Goal: Communication & Community: Answer question/provide support

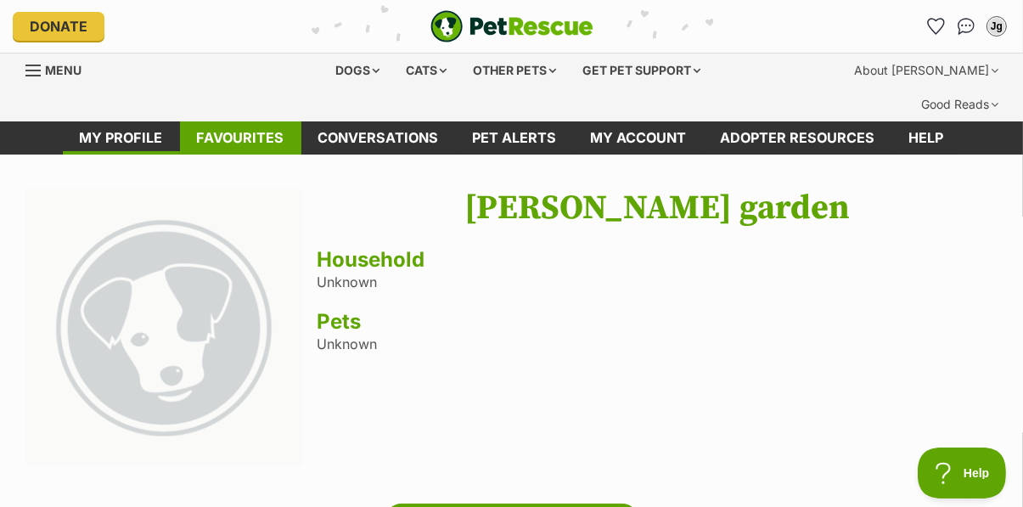
click at [240, 121] on link "Favourites" at bounding box center [240, 137] width 121 height 33
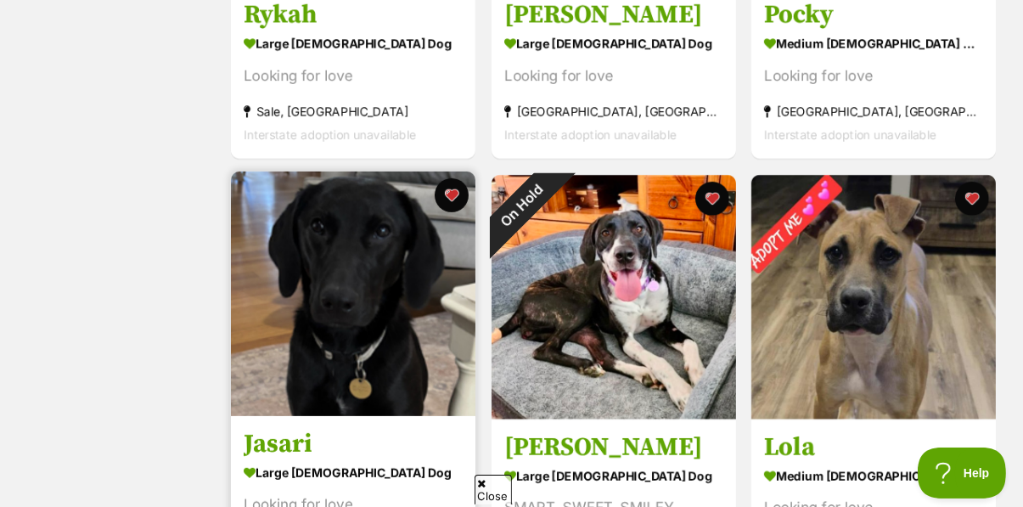
click at [375, 261] on img at bounding box center [353, 293] width 244 height 244
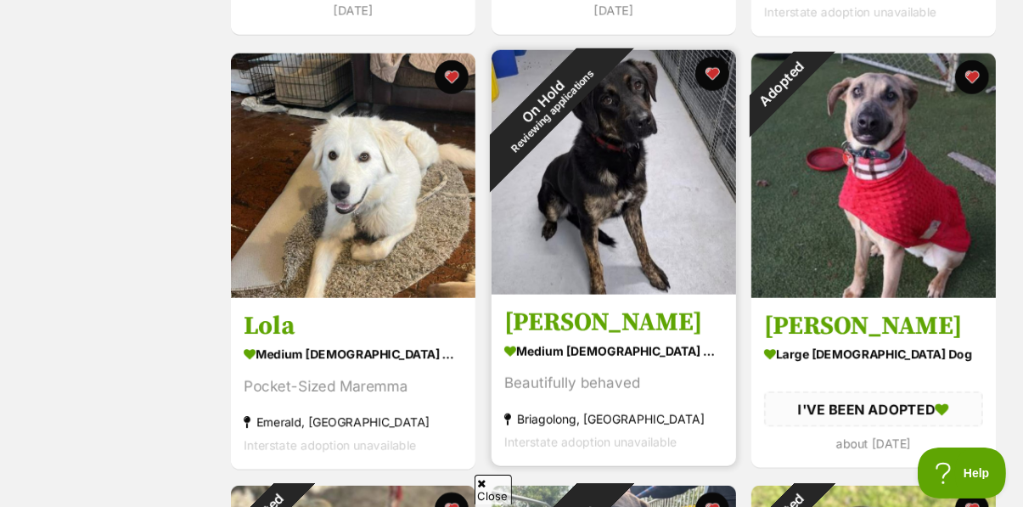
click at [665, 221] on img at bounding box center [613, 172] width 244 height 244
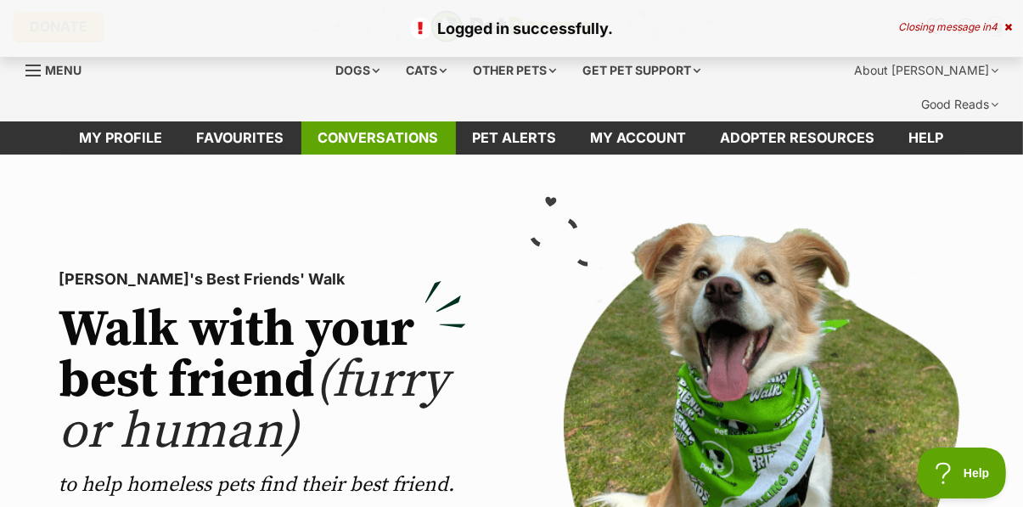
click at [391, 121] on link "Conversations" at bounding box center [378, 137] width 154 height 33
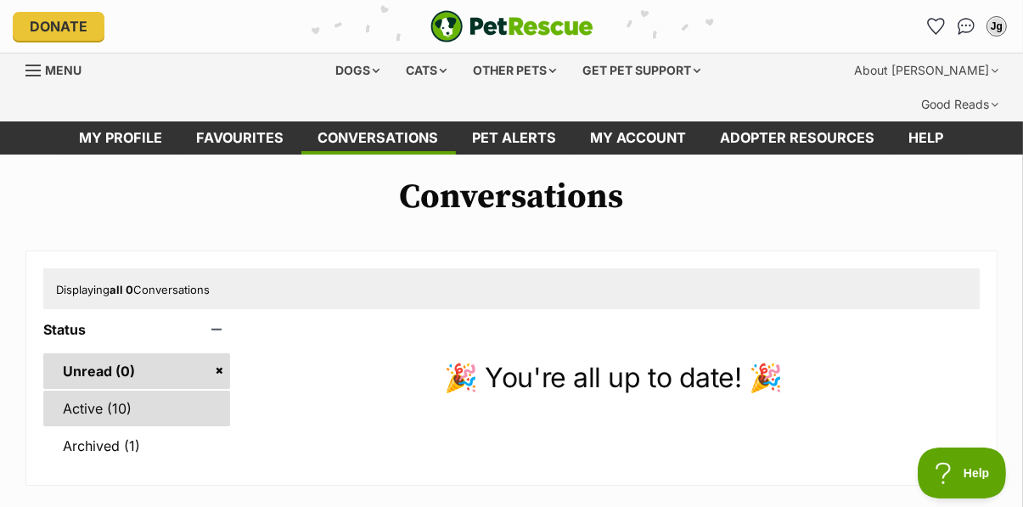
click at [107, 390] on link "Active (10)" at bounding box center [136, 408] width 187 height 36
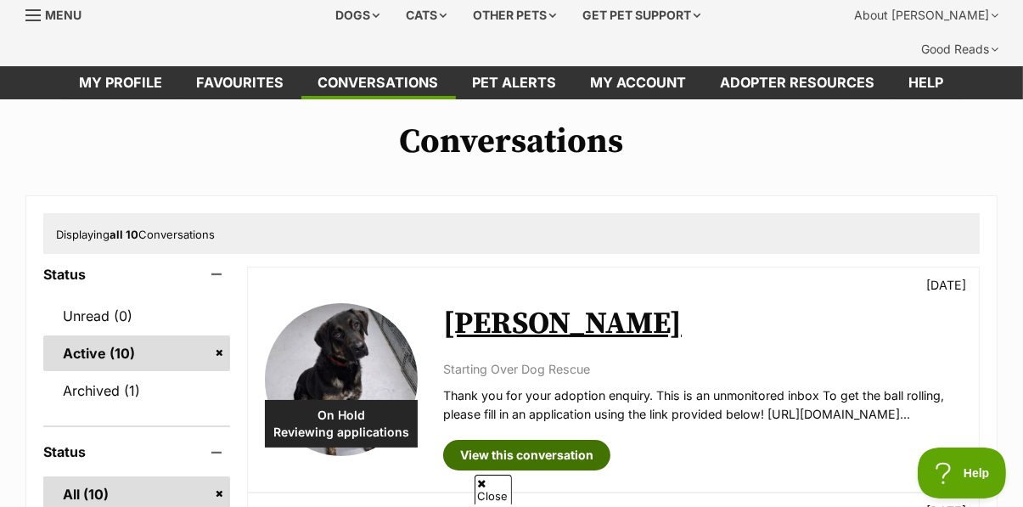
click at [563, 440] on link "View this conversation" at bounding box center [526, 455] width 167 height 31
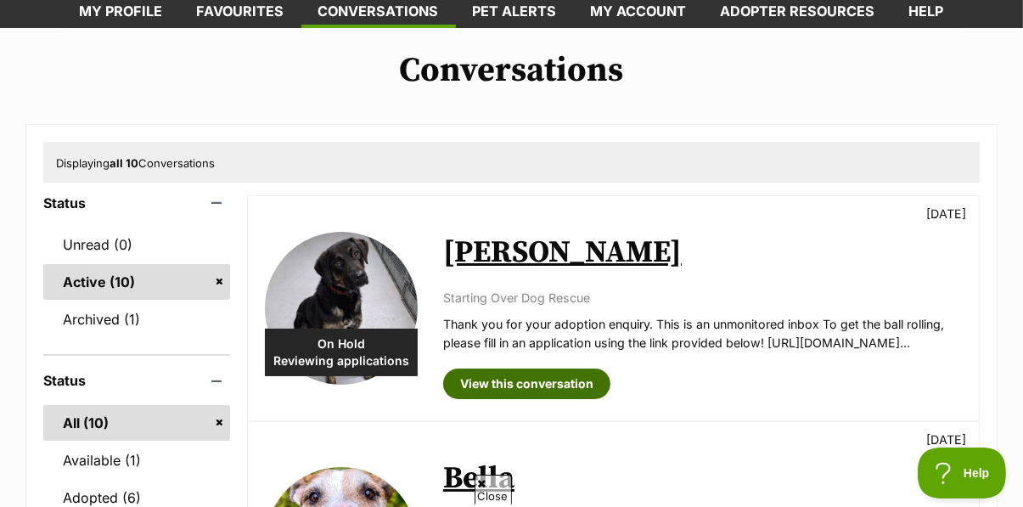
scroll to position [126, 0]
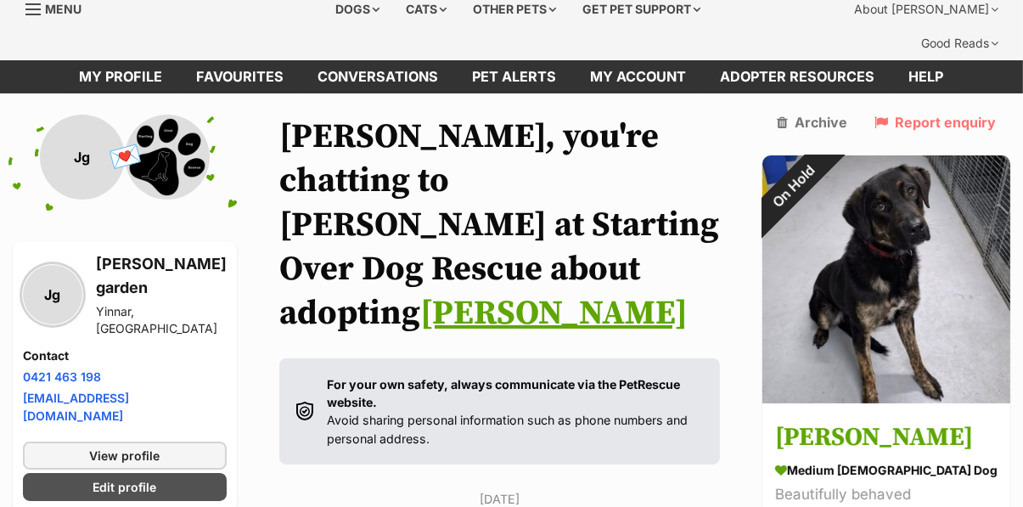
scroll to position [59, 0]
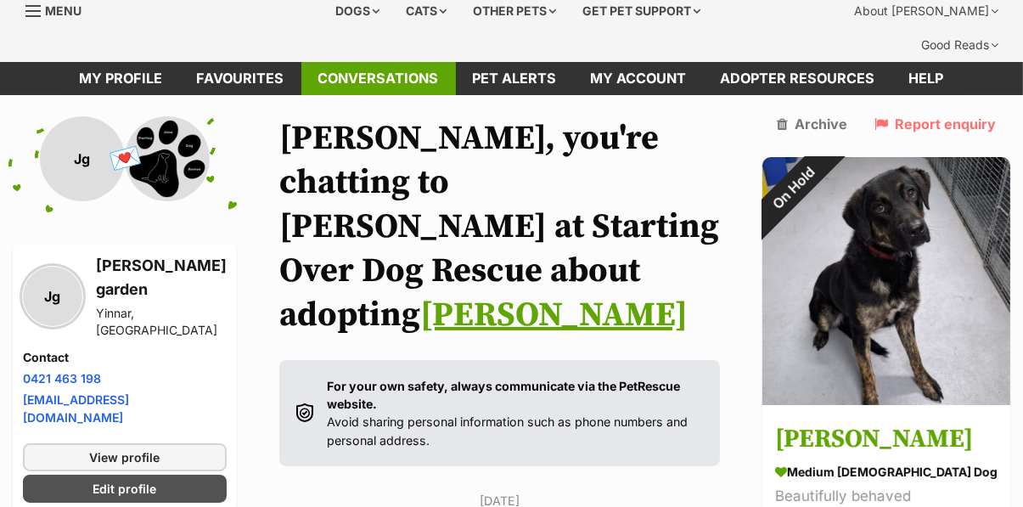
click at [405, 62] on link "Conversations" at bounding box center [378, 78] width 154 height 33
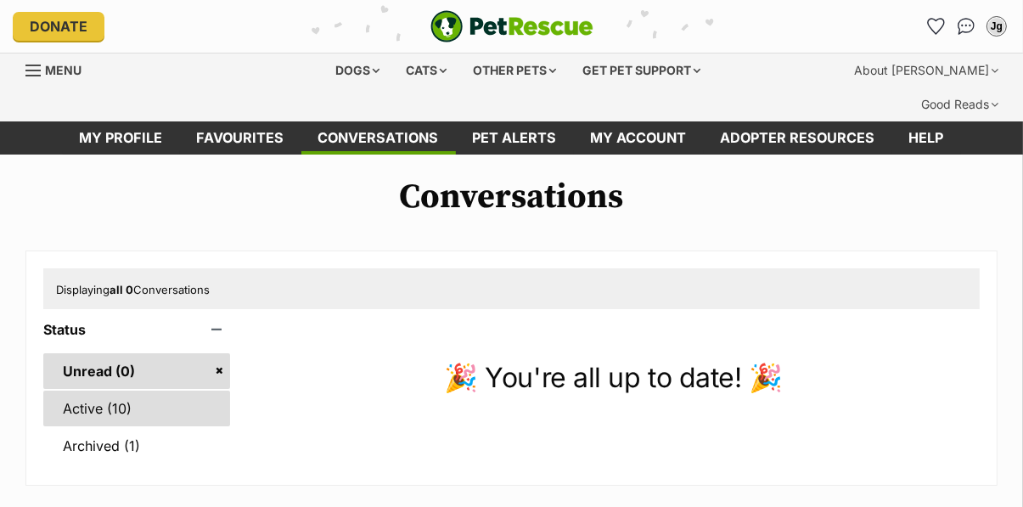
click at [98, 390] on link "Active (10)" at bounding box center [136, 408] width 187 height 36
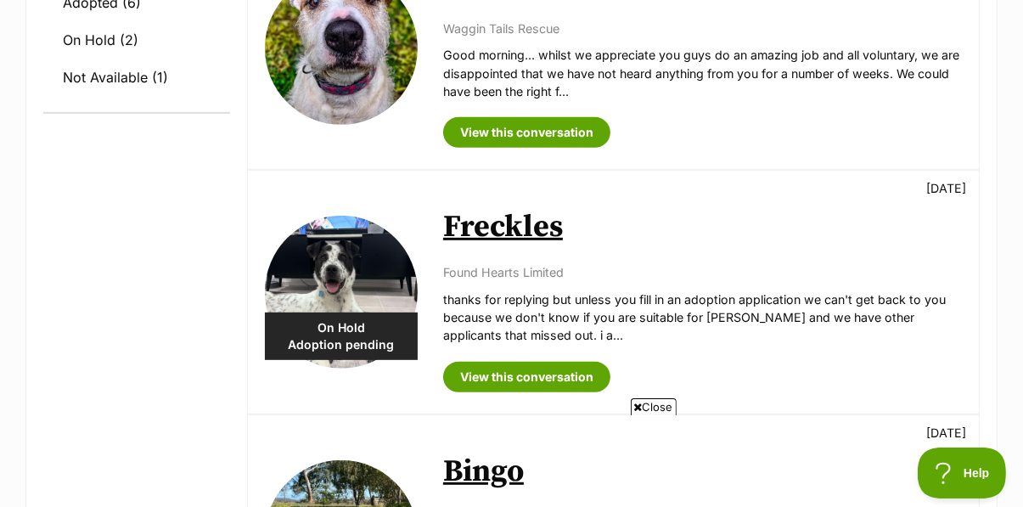
scroll to position [622, 0]
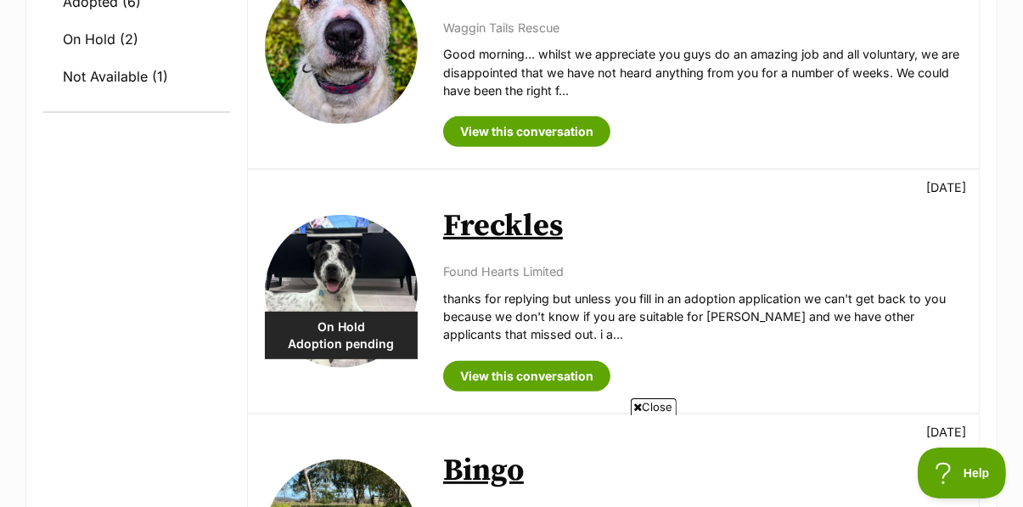
click at [534, 216] on link "Freckles" at bounding box center [503, 226] width 120 height 38
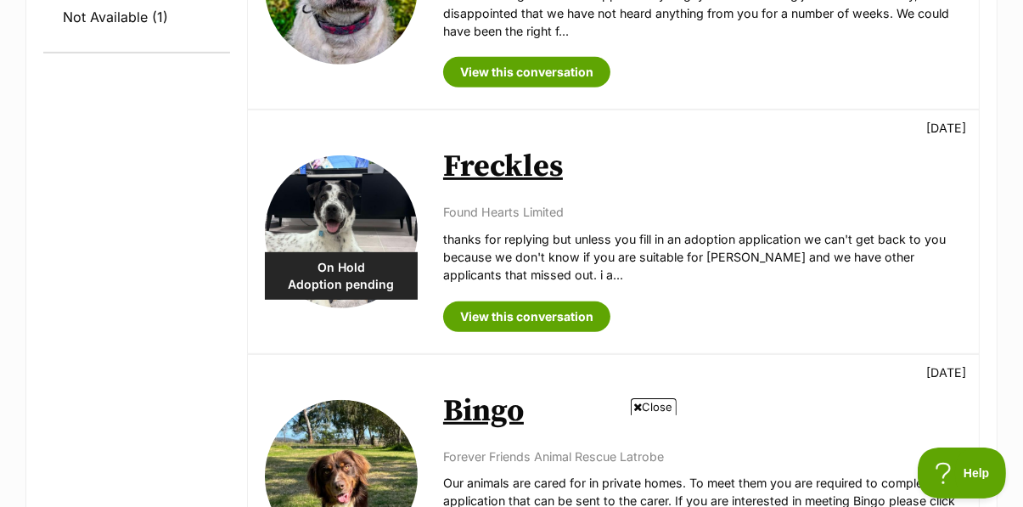
scroll to position [693, 0]
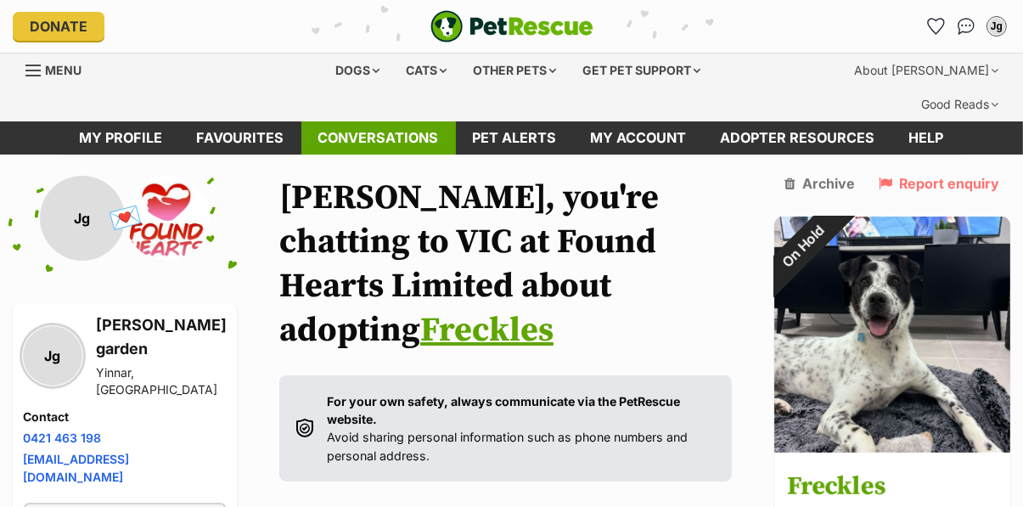
click at [391, 121] on link "Conversations" at bounding box center [378, 137] width 154 height 33
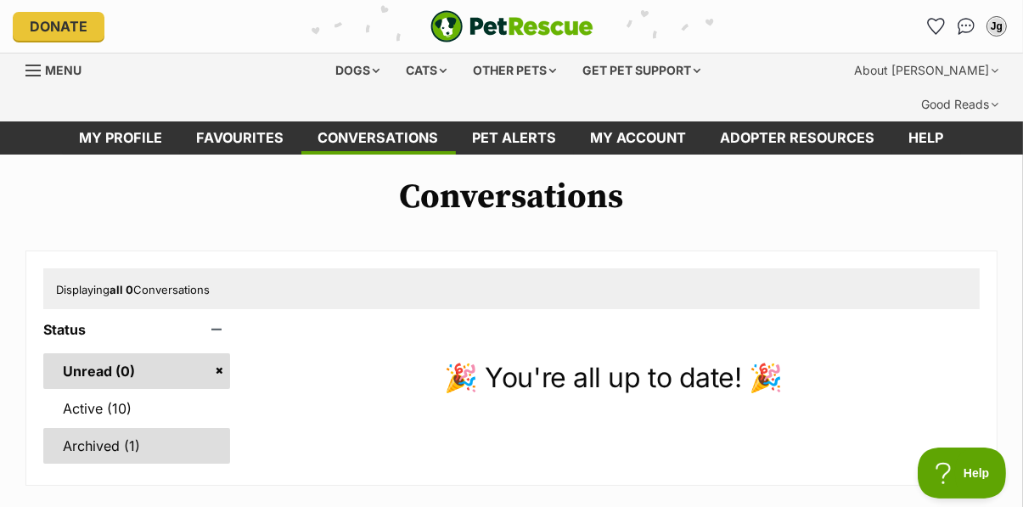
click at [115, 428] on link "Archived (1)" at bounding box center [136, 446] width 187 height 36
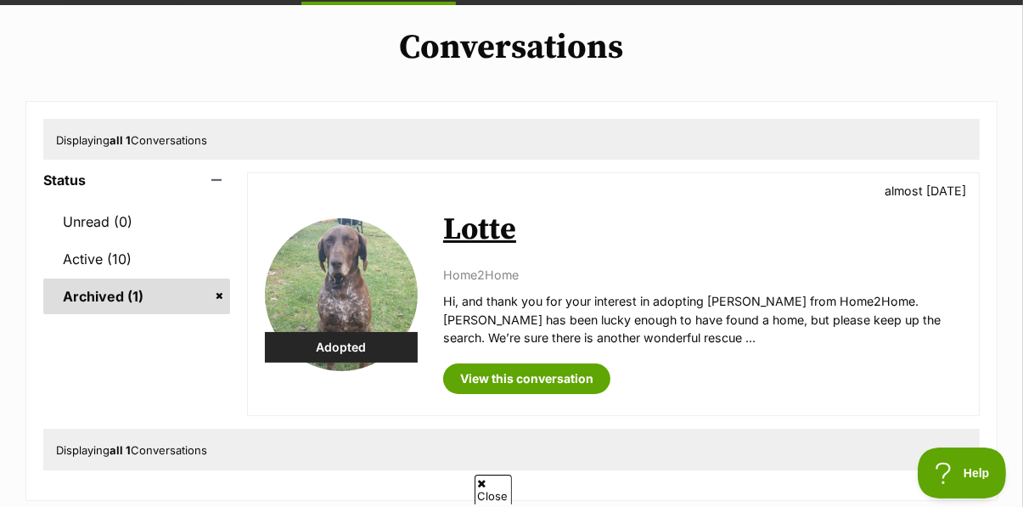
scroll to position [154, 0]
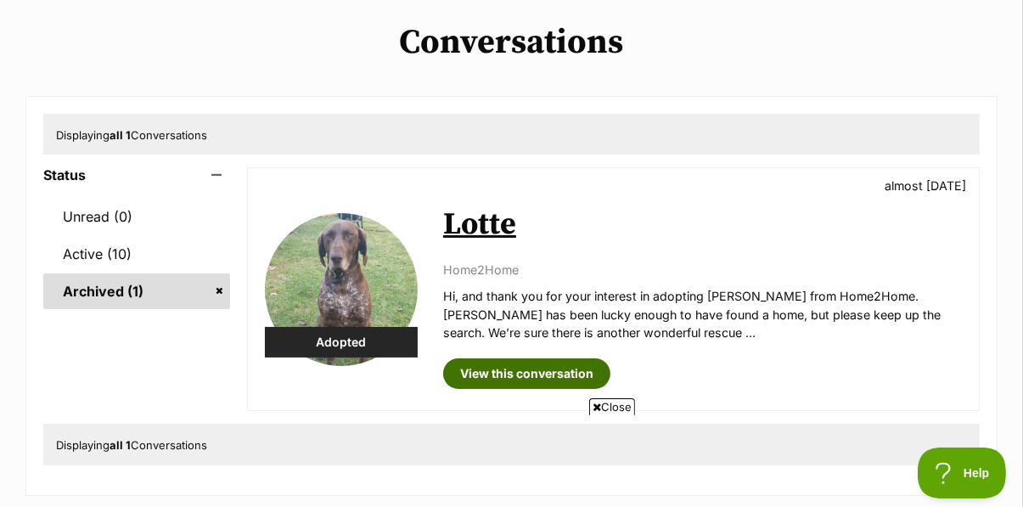
click at [573, 358] on link "View this conversation" at bounding box center [526, 373] width 167 height 31
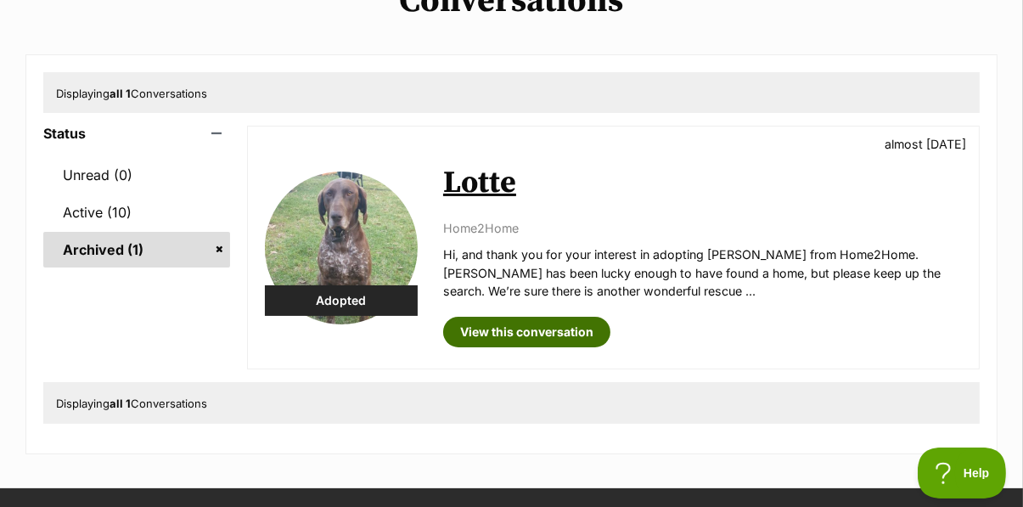
scroll to position [226, 0]
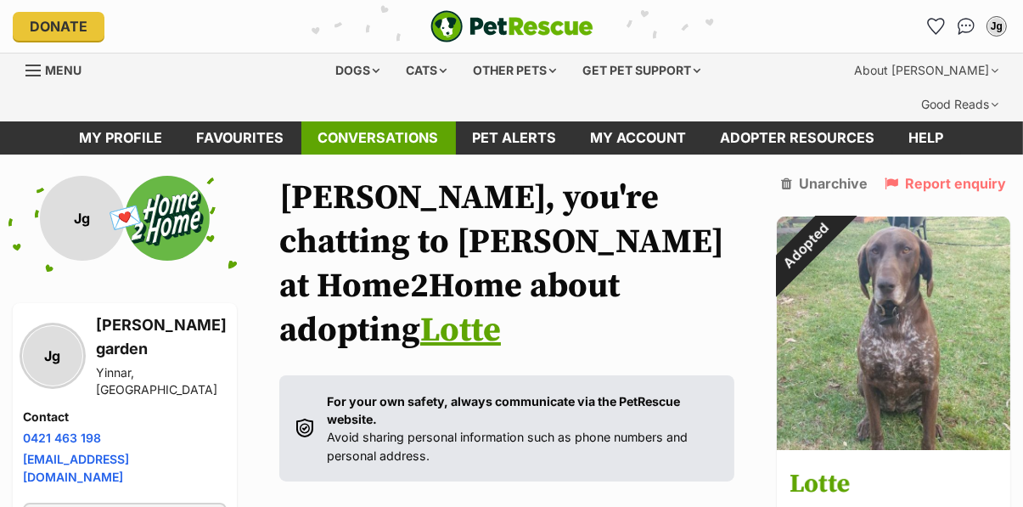
click at [395, 121] on link "Conversations" at bounding box center [378, 137] width 154 height 33
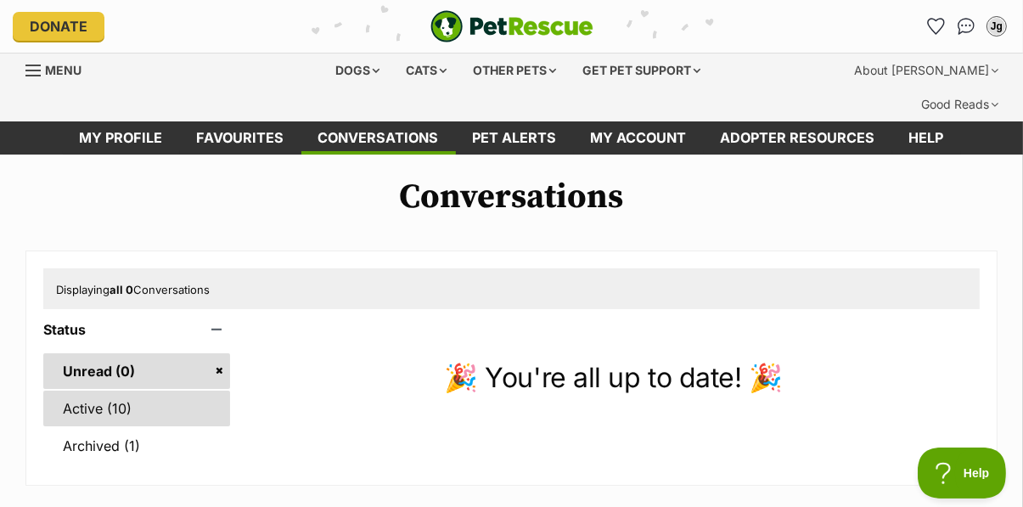
click at [96, 390] on link "Active (10)" at bounding box center [136, 408] width 187 height 36
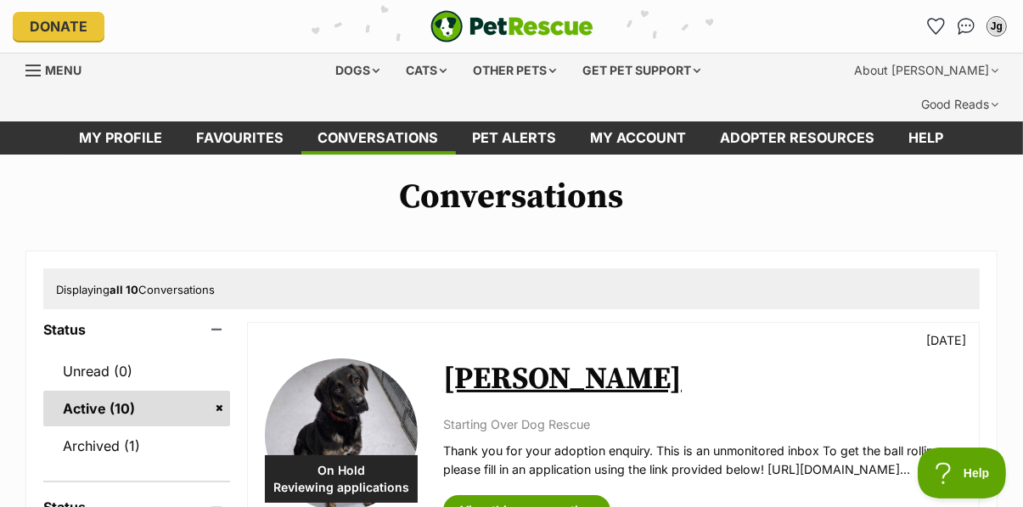
click at [109, 390] on link "Active (10)" at bounding box center [136, 408] width 187 height 36
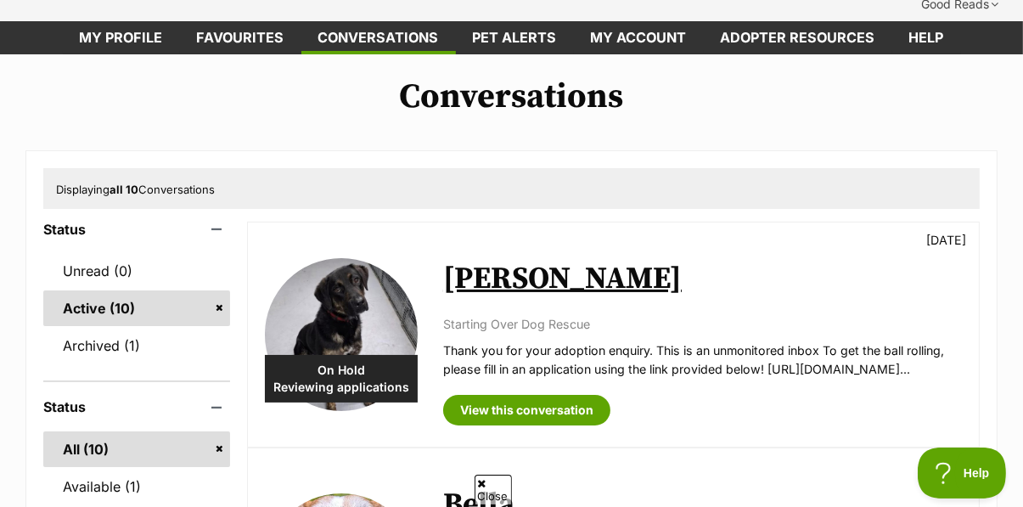
click at [550, 260] on link "[PERSON_NAME]" at bounding box center [562, 279] width 238 height 38
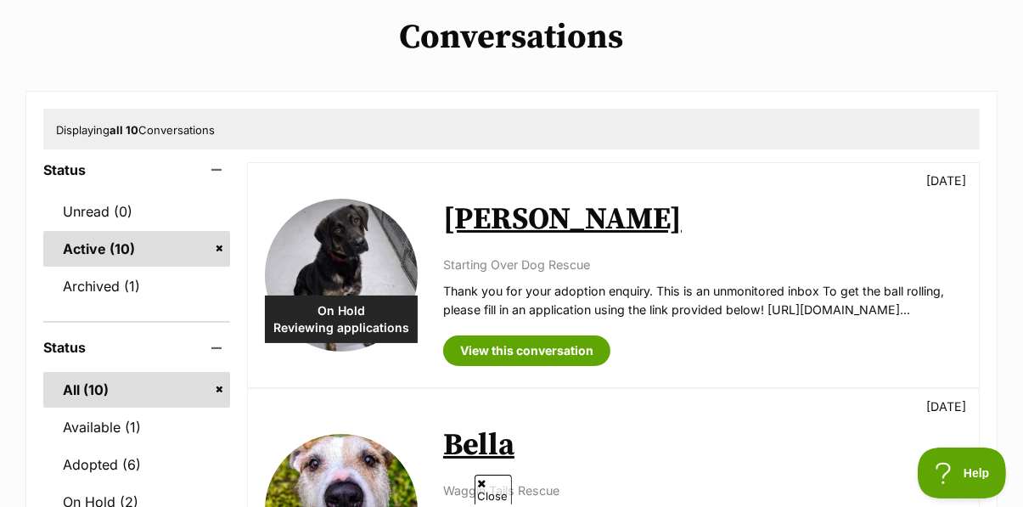
scroll to position [171, 0]
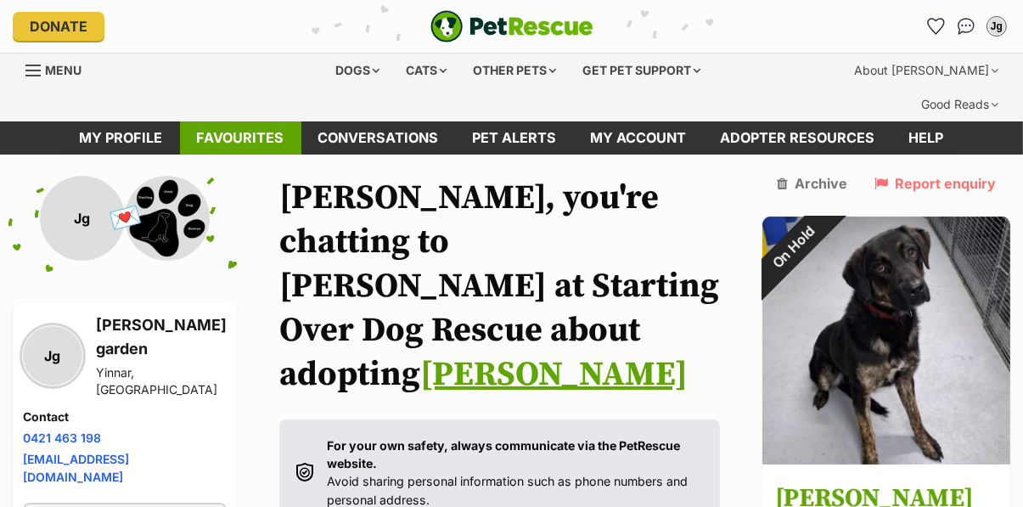
click at [242, 121] on link "Favourites" at bounding box center [240, 137] width 121 height 33
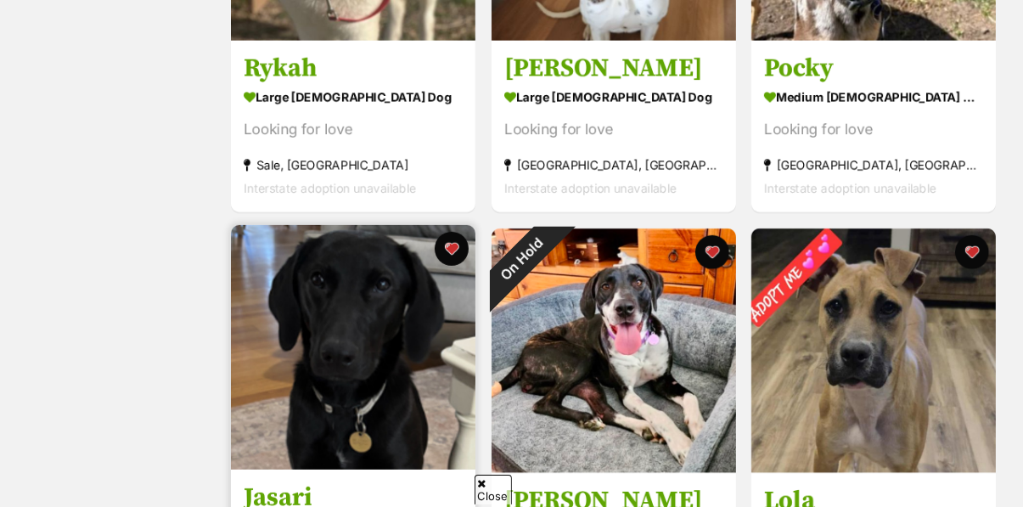
click at [362, 378] on img at bounding box center [353, 347] width 244 height 244
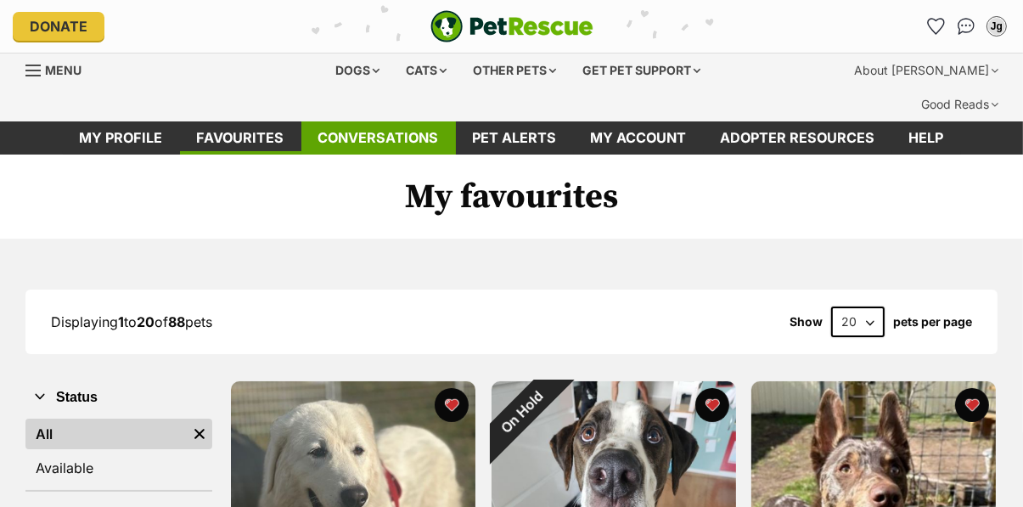
click at [363, 121] on link "Conversations" at bounding box center [378, 137] width 154 height 33
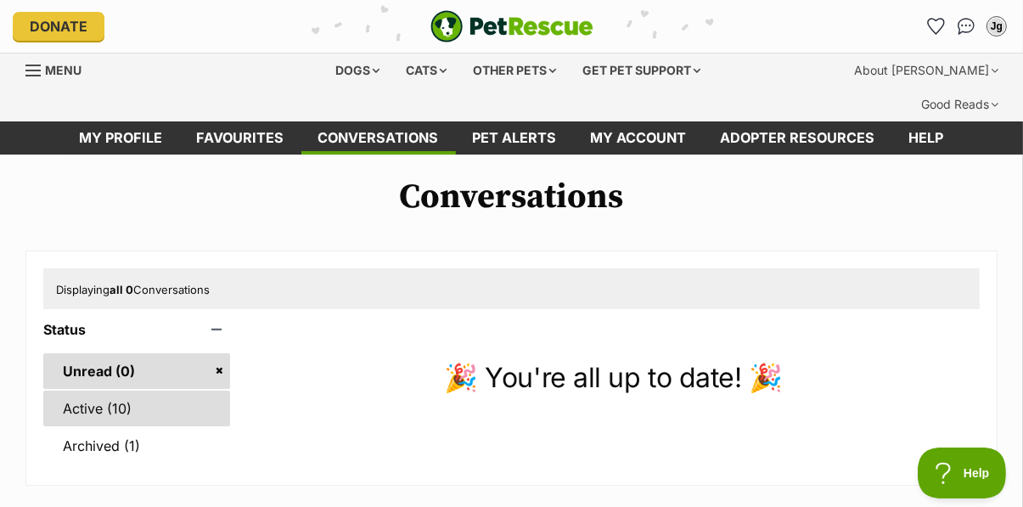
click at [109, 390] on link "Active (10)" at bounding box center [136, 408] width 187 height 36
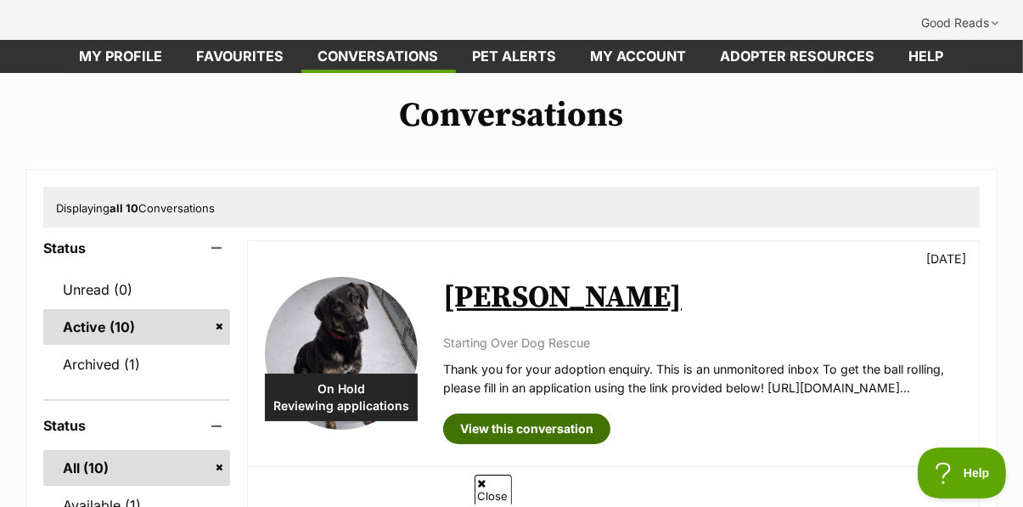
click at [547, 413] on link "View this conversation" at bounding box center [526, 428] width 167 height 31
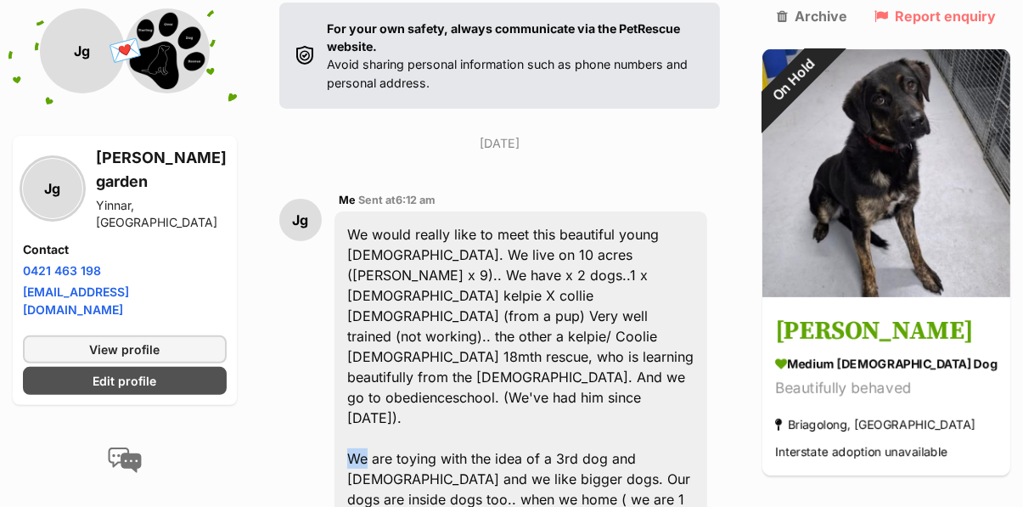
scroll to position [415, 0]
